Goal: Task Accomplishment & Management: Use online tool/utility

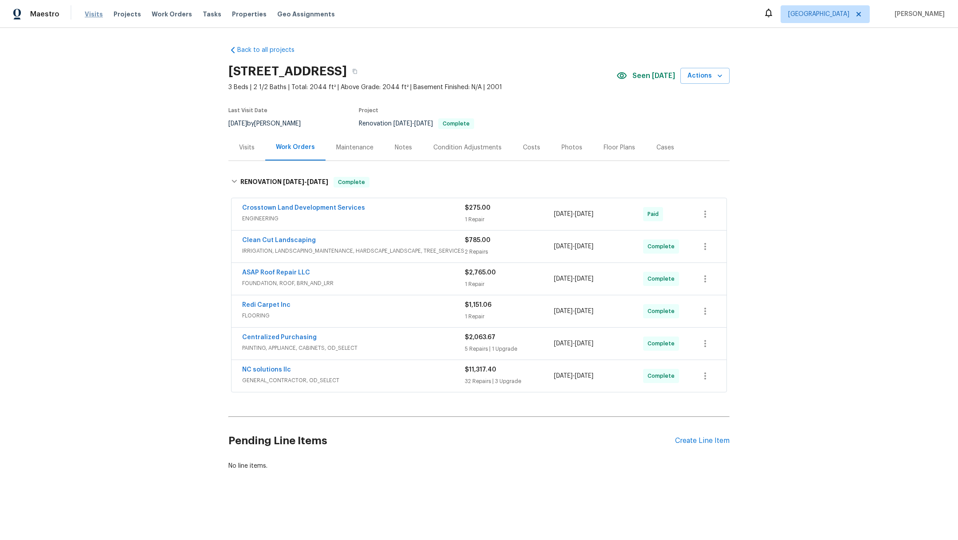
click at [89, 12] on span "Visits" at bounding box center [94, 14] width 18 height 9
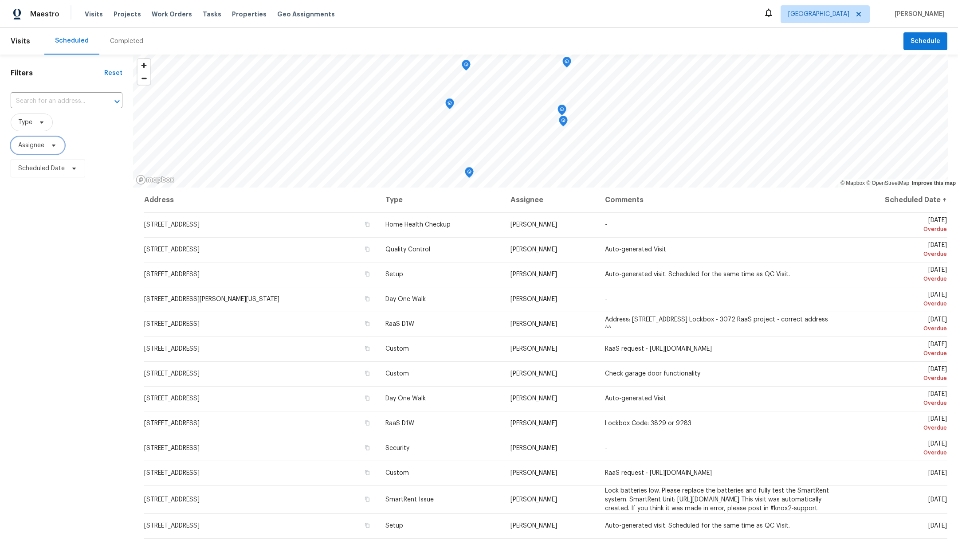
click at [27, 145] on span "Assignee" at bounding box center [31, 145] width 26 height 9
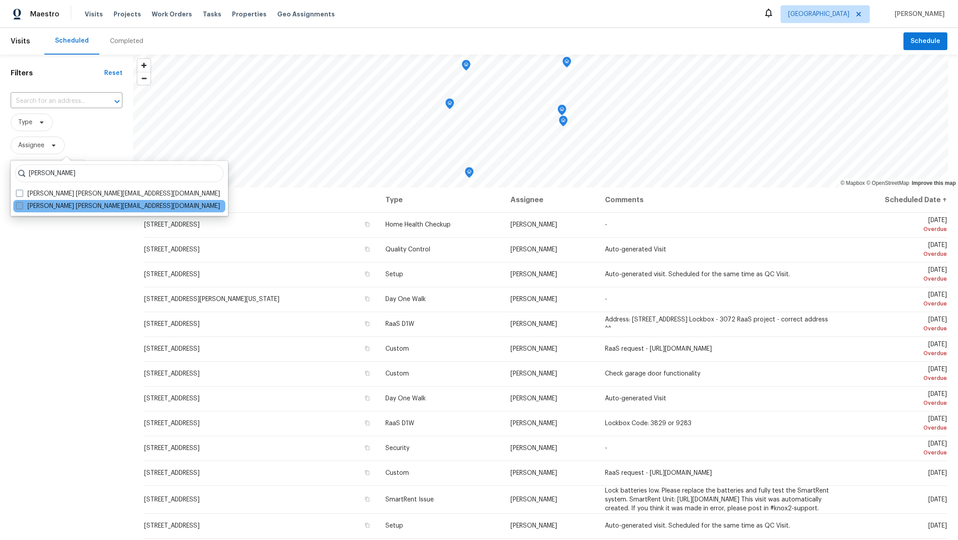
type input "[PERSON_NAME]"
click at [16, 204] on span at bounding box center [19, 205] width 7 height 7
click at [16, 204] on input "[PERSON_NAME] [PERSON_NAME][EMAIL_ADDRESS][DOMAIN_NAME]" at bounding box center [19, 205] width 6 height 6
checkbox input "true"
